Goal: Navigation & Orientation: Find specific page/section

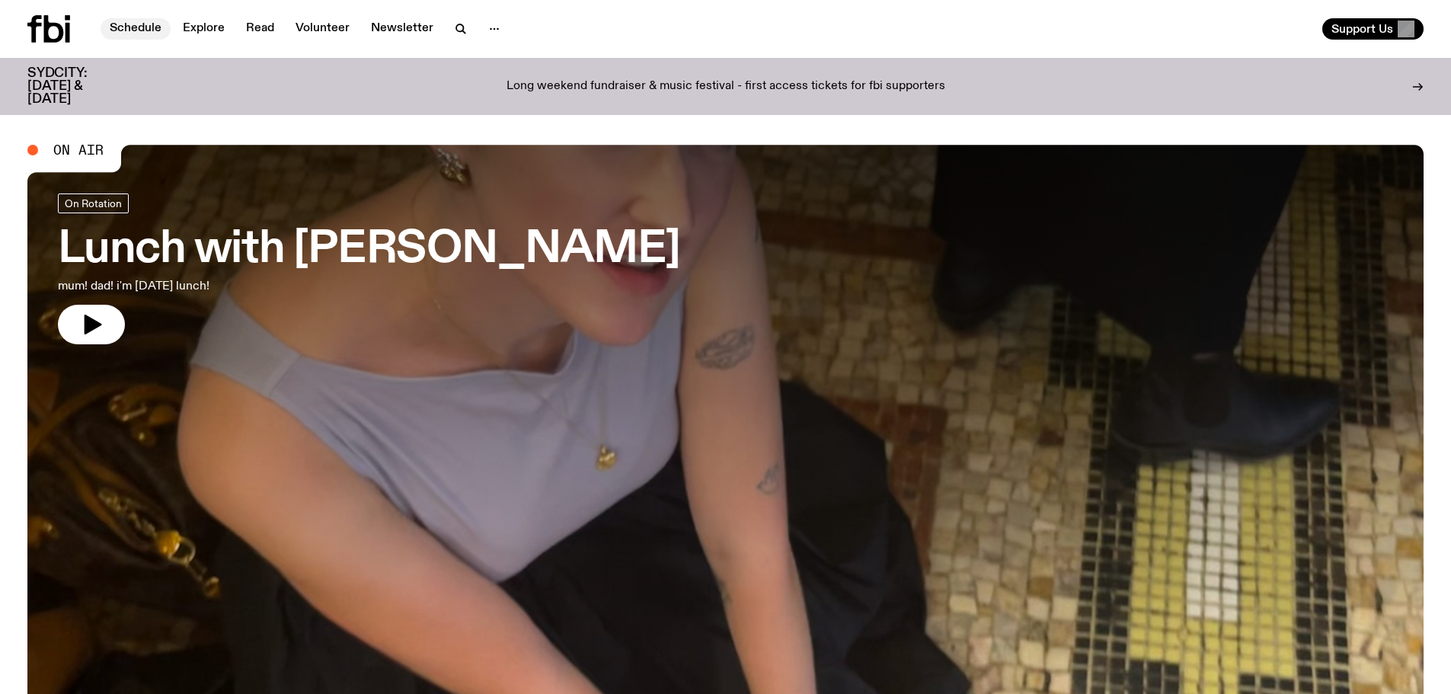
click at [152, 30] on link "Schedule" at bounding box center [136, 28] width 70 height 21
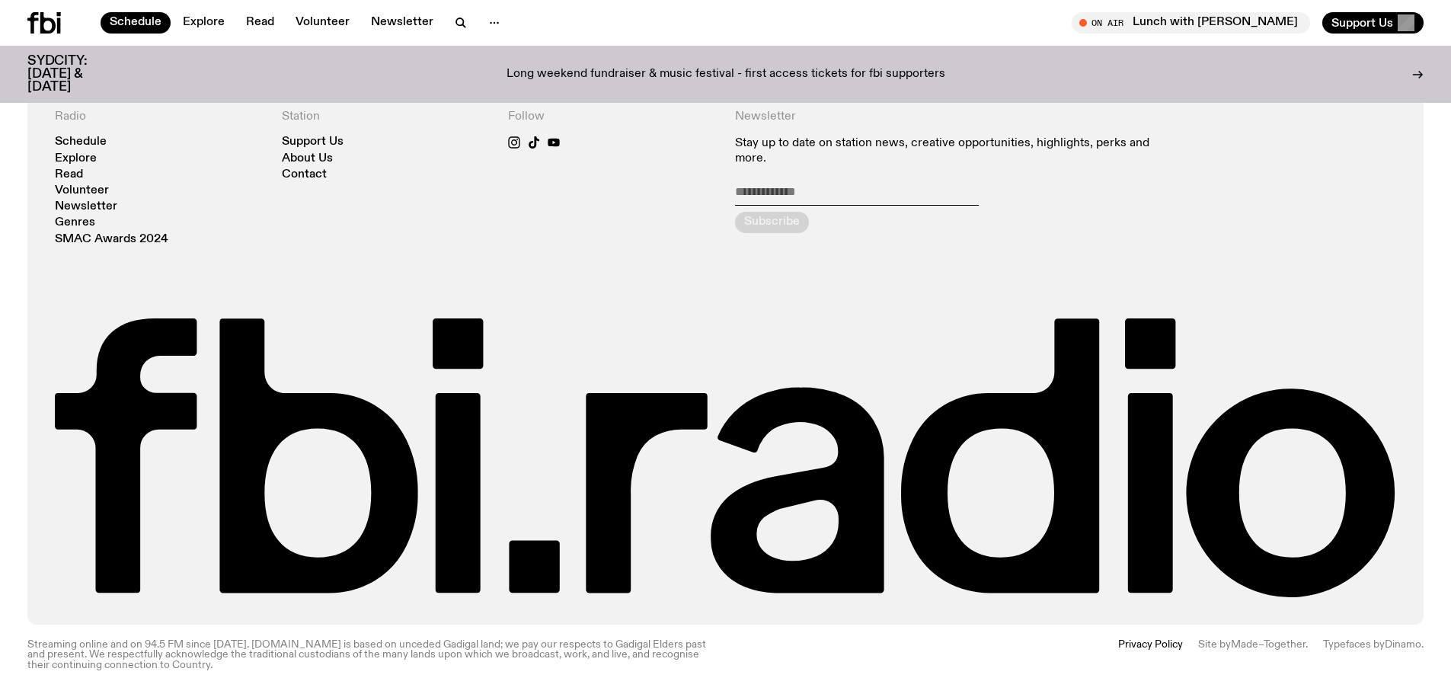
scroll to position [1159, 0]
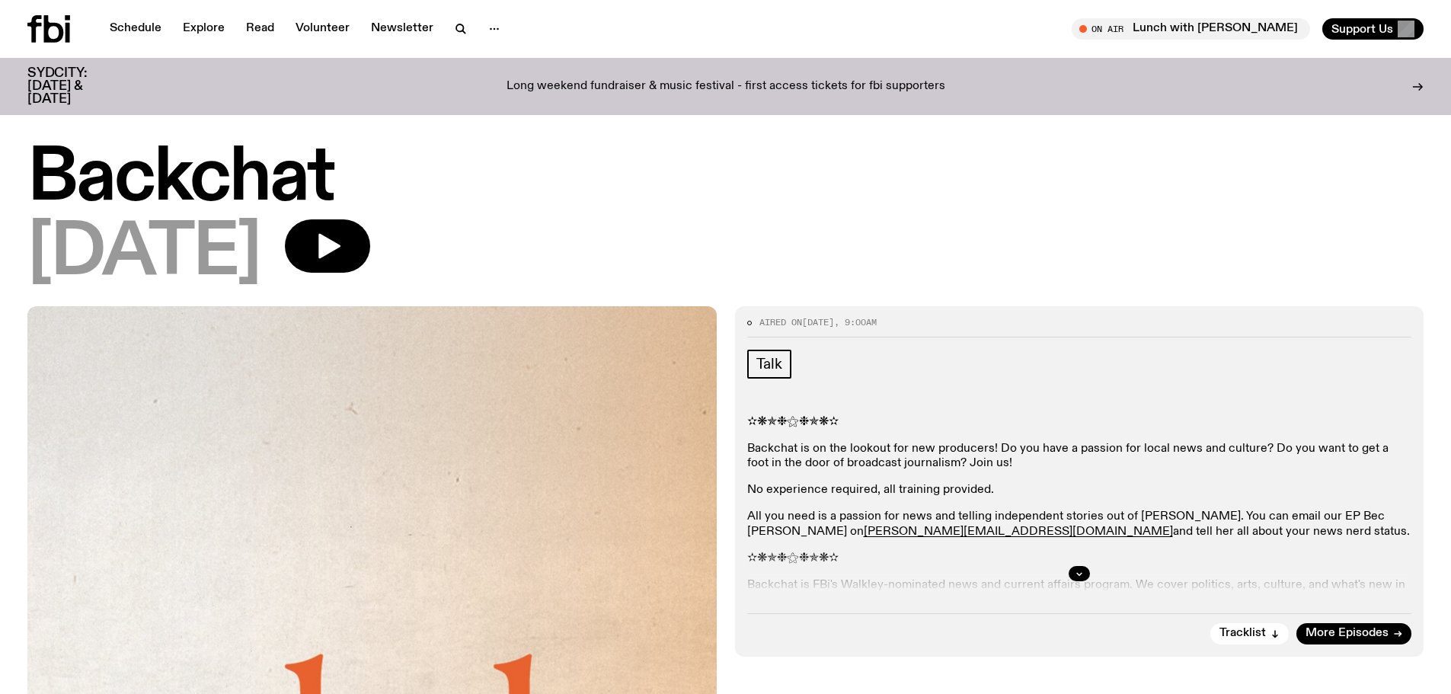
click at [170, 196] on h1 "Backchat" at bounding box center [725, 179] width 1396 height 69
